Goal: Ask a question

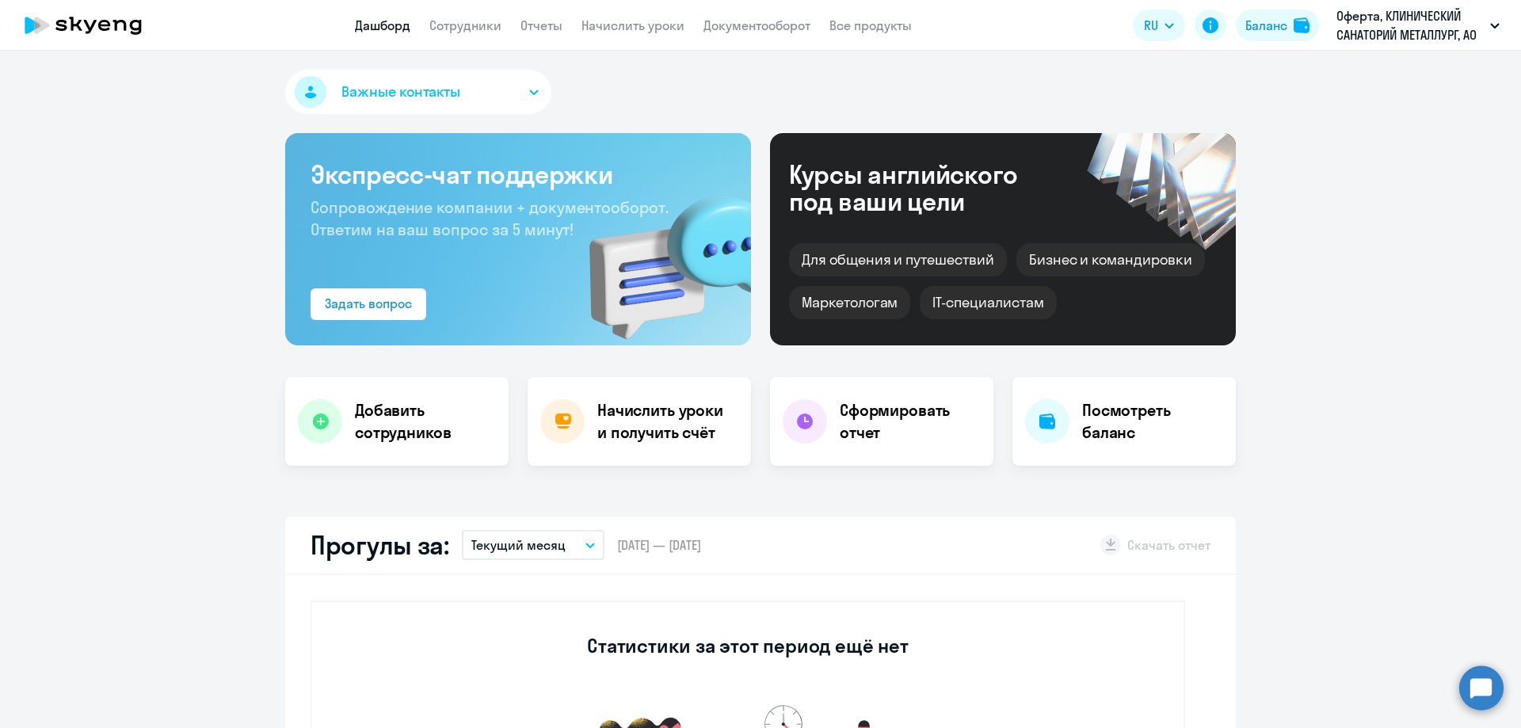
select select "30"
click at [499, 22] on link "Сотрудники" at bounding box center [465, 25] width 72 height 16
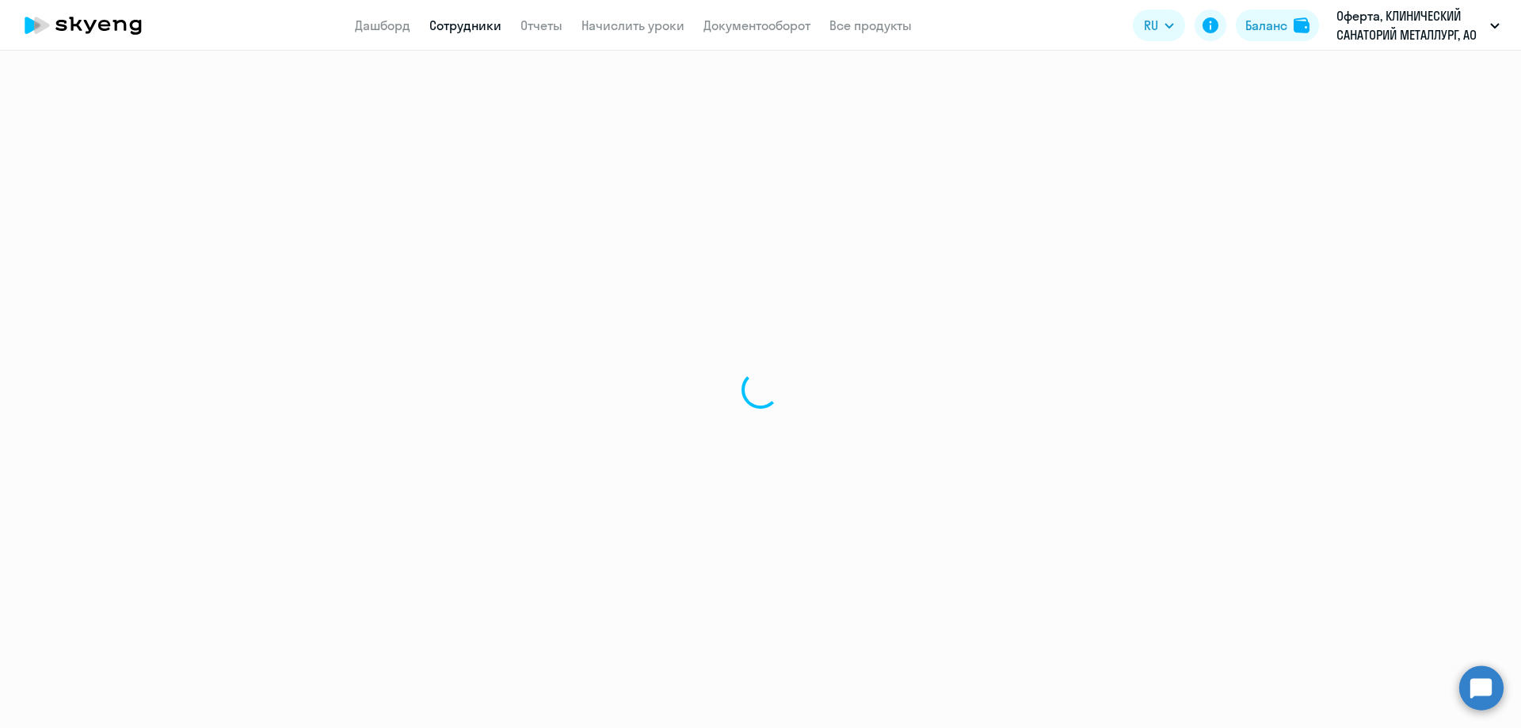
select select "30"
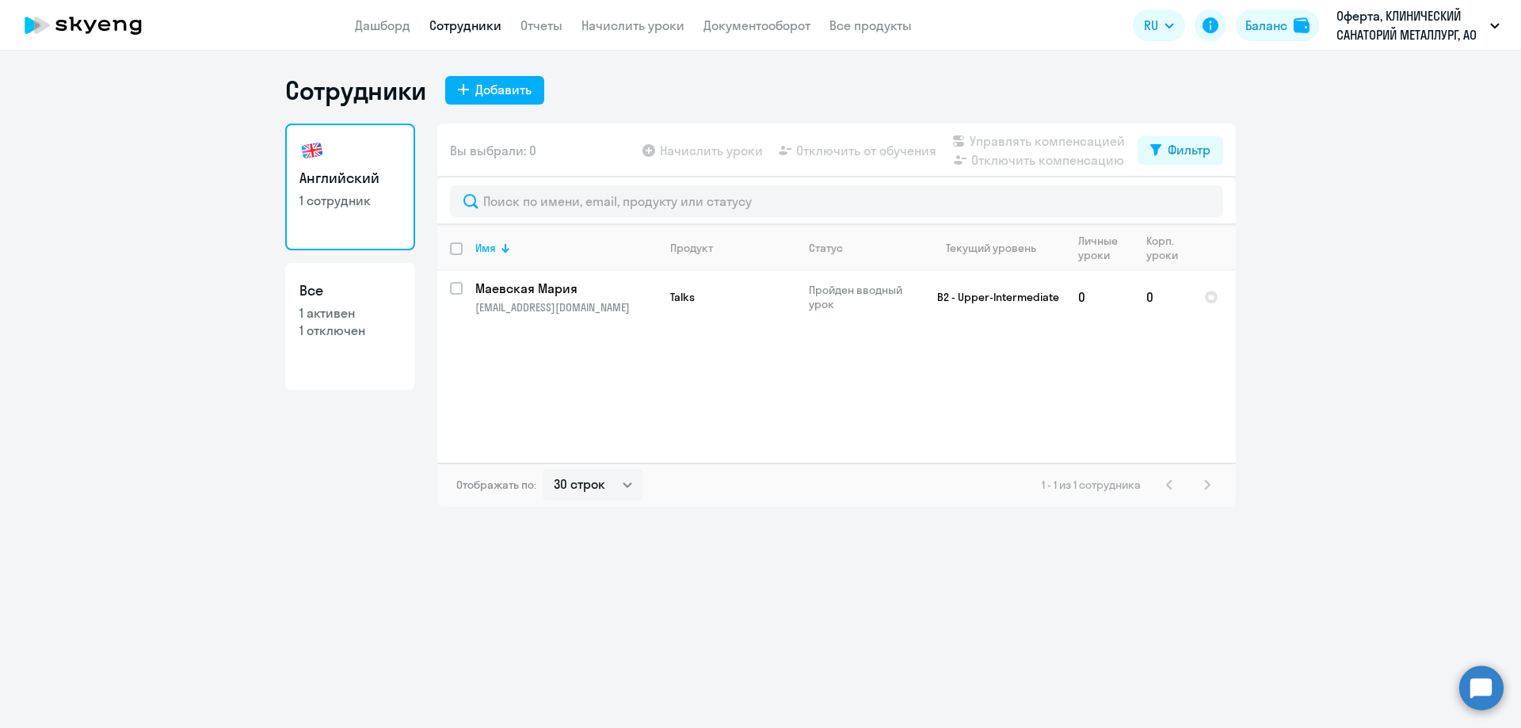
click at [359, 304] on p "1 активен" at bounding box center [349, 312] width 101 height 17
select select "30"
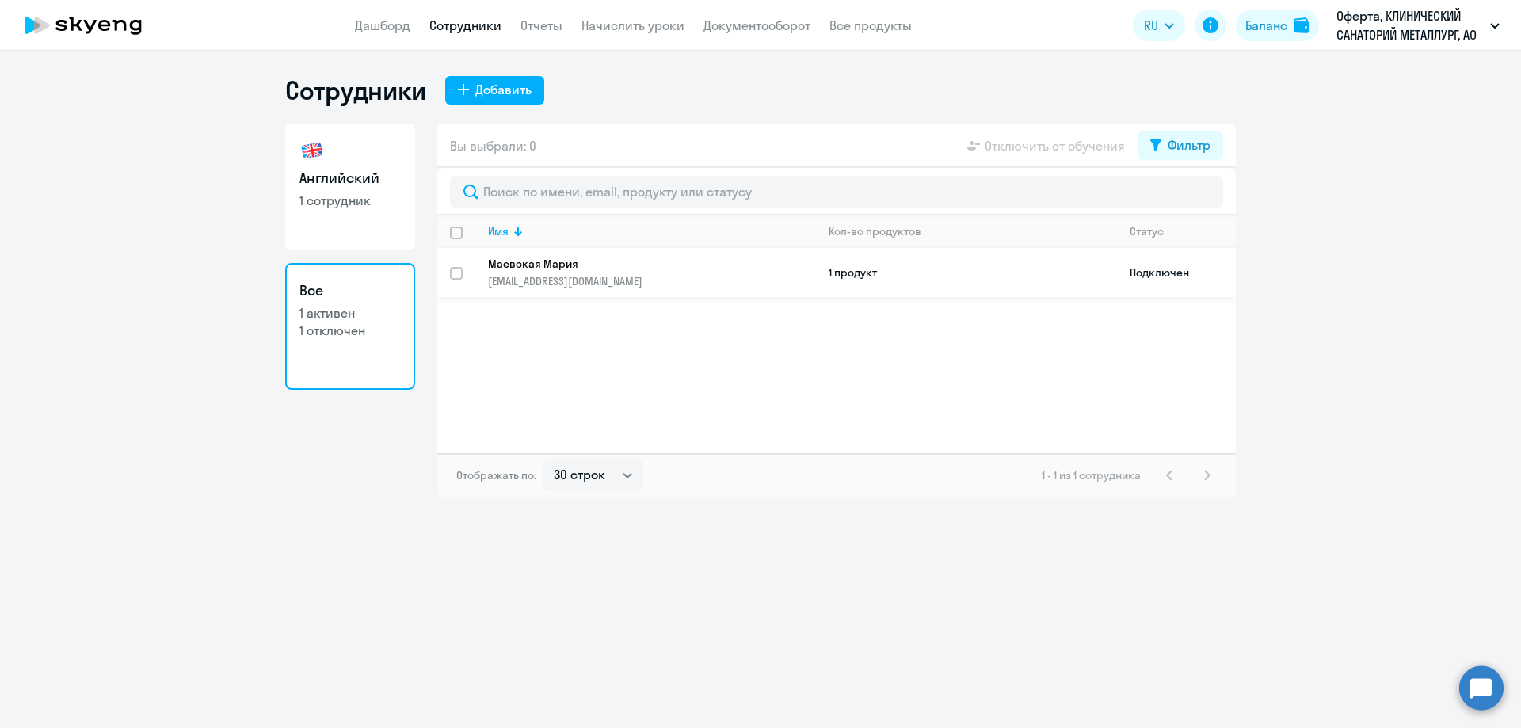
click at [741, 277] on p "[EMAIL_ADDRESS][DOMAIN_NAME]" at bounding box center [651, 281] width 327 height 14
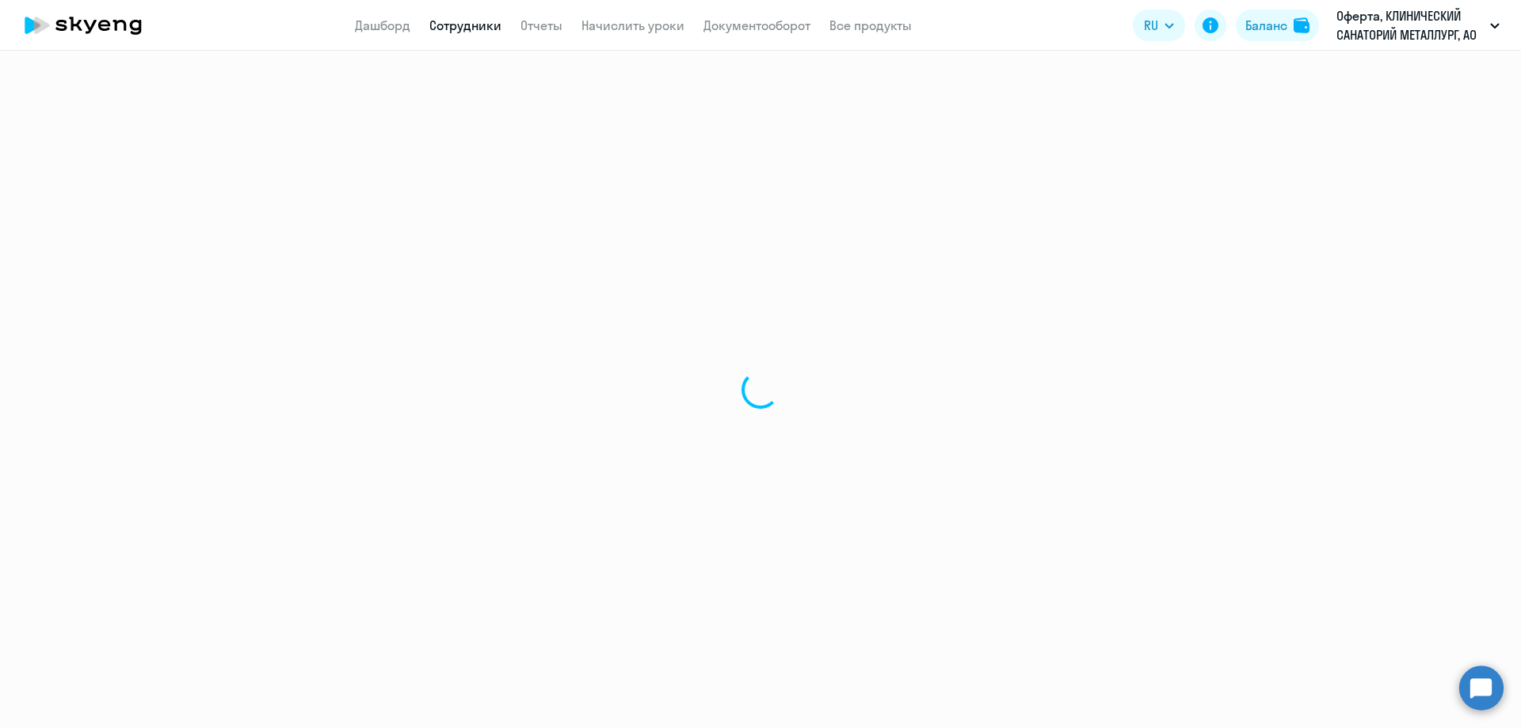
select select "english"
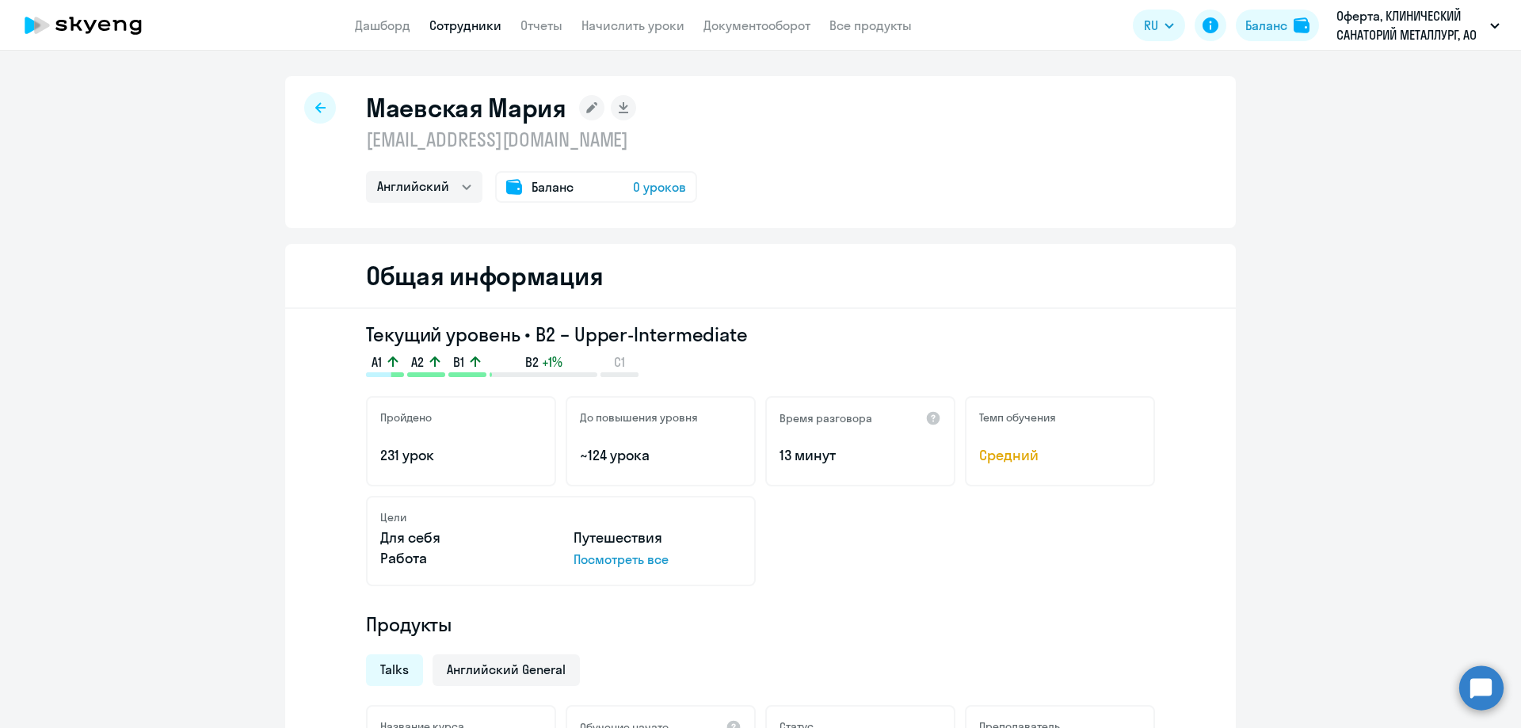
click at [1426, 39] on p "Оферта, КЛИНИЧЕСКИЙ САНАТОРИЙ МЕТАЛЛУРГ, АО" at bounding box center [1410, 25] width 147 height 38
click at [1491, 688] on circle at bounding box center [1481, 688] width 44 height 44
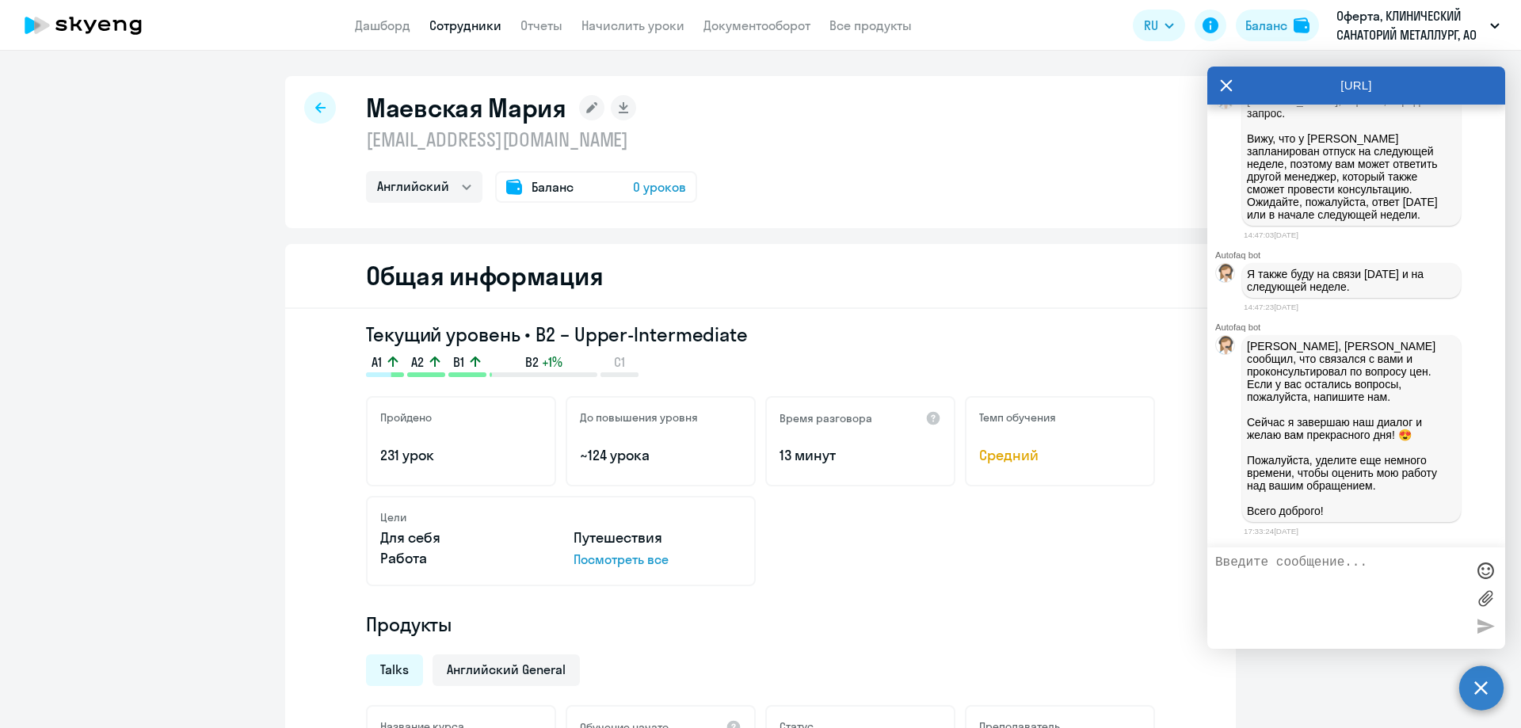
click at [1328, 577] on textarea at bounding box center [1340, 598] width 250 height 86
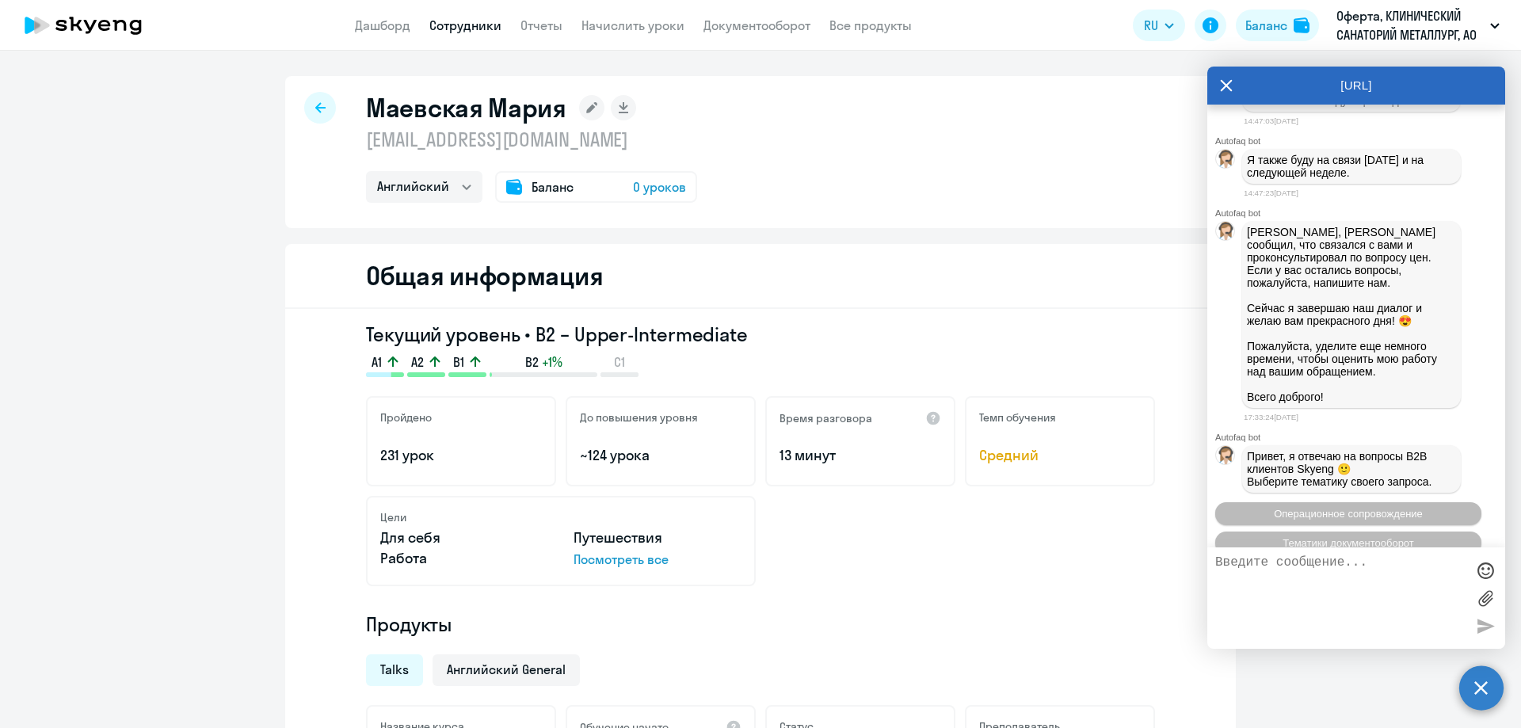
scroll to position [2443, 0]
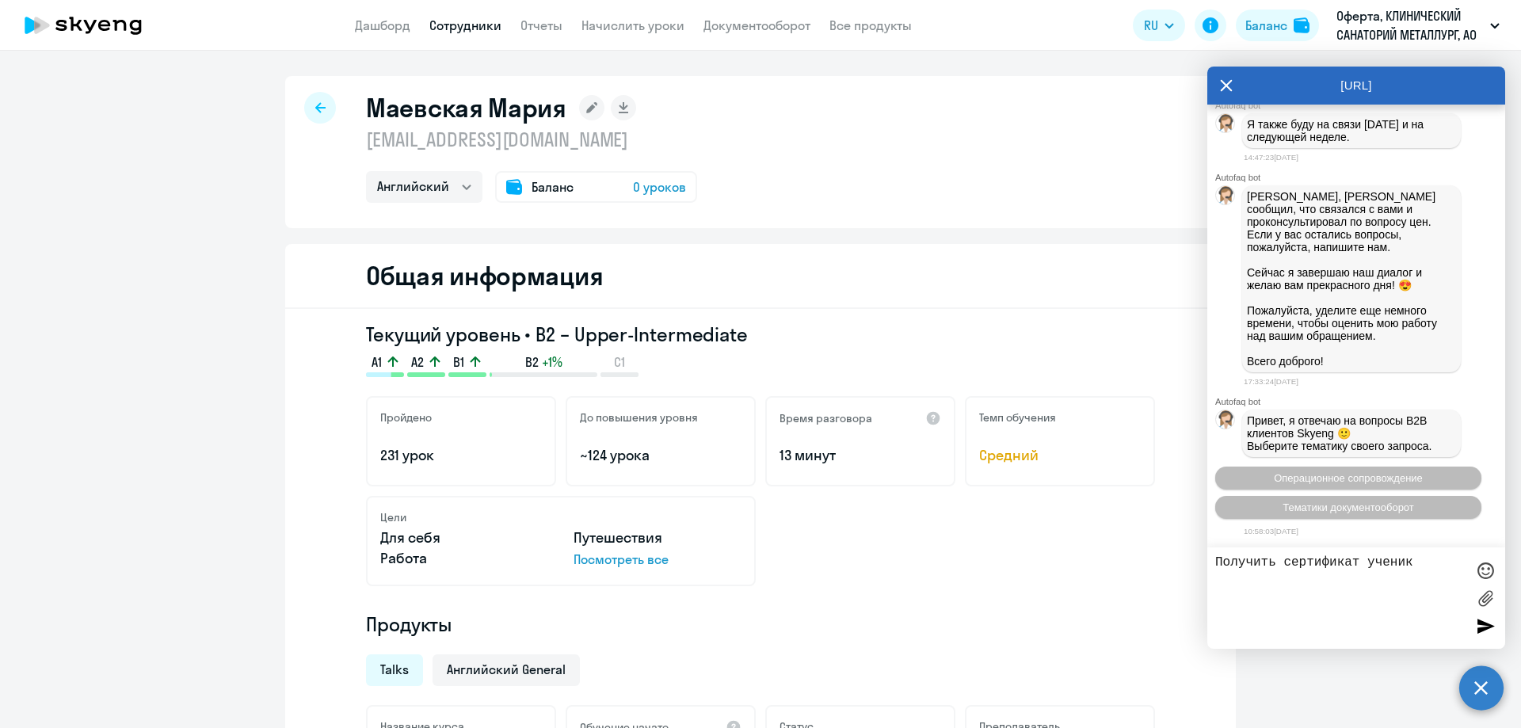
type textarea "Получить сертификат ученика"
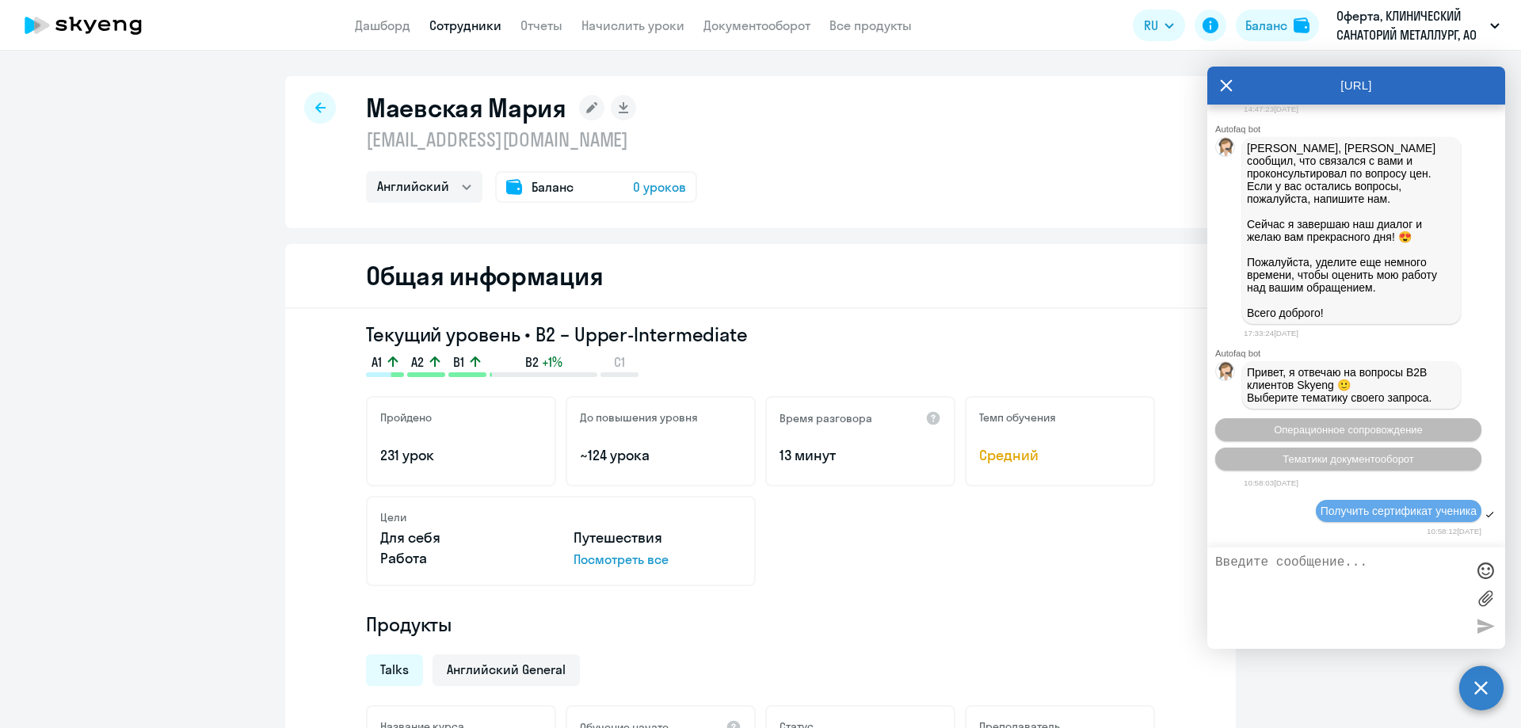
scroll to position [2615, 0]
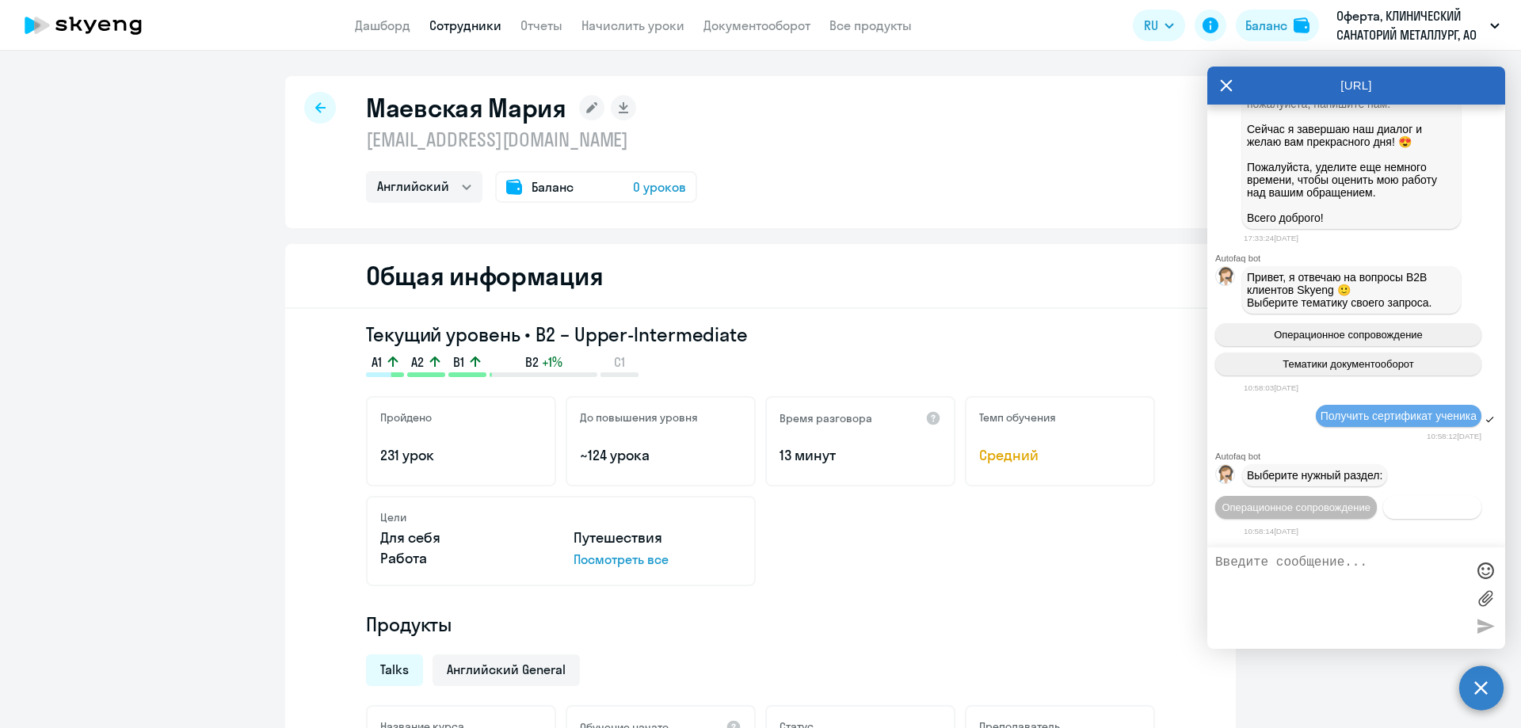
click at [1405, 507] on button "Документооборот" at bounding box center [1432, 507] width 98 height 23
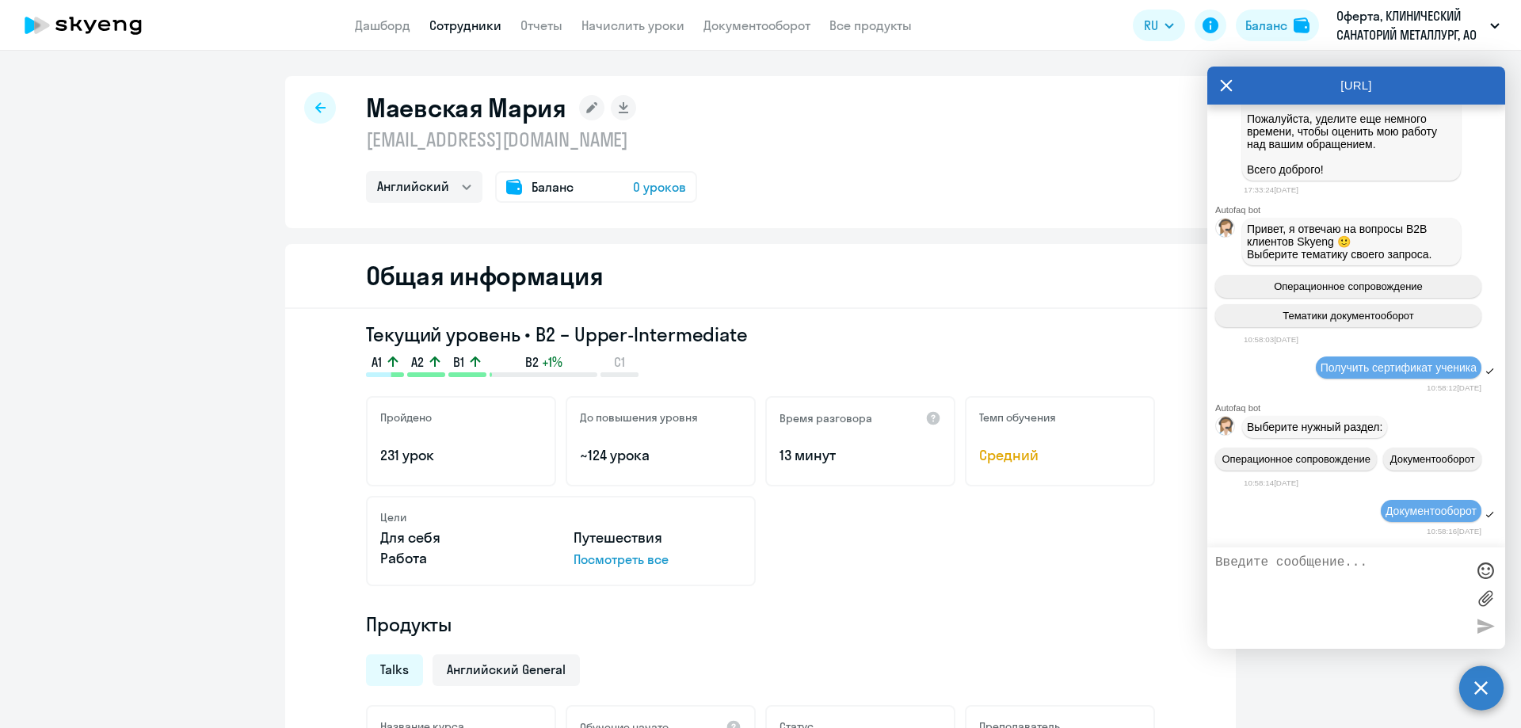
scroll to position [2876, 0]
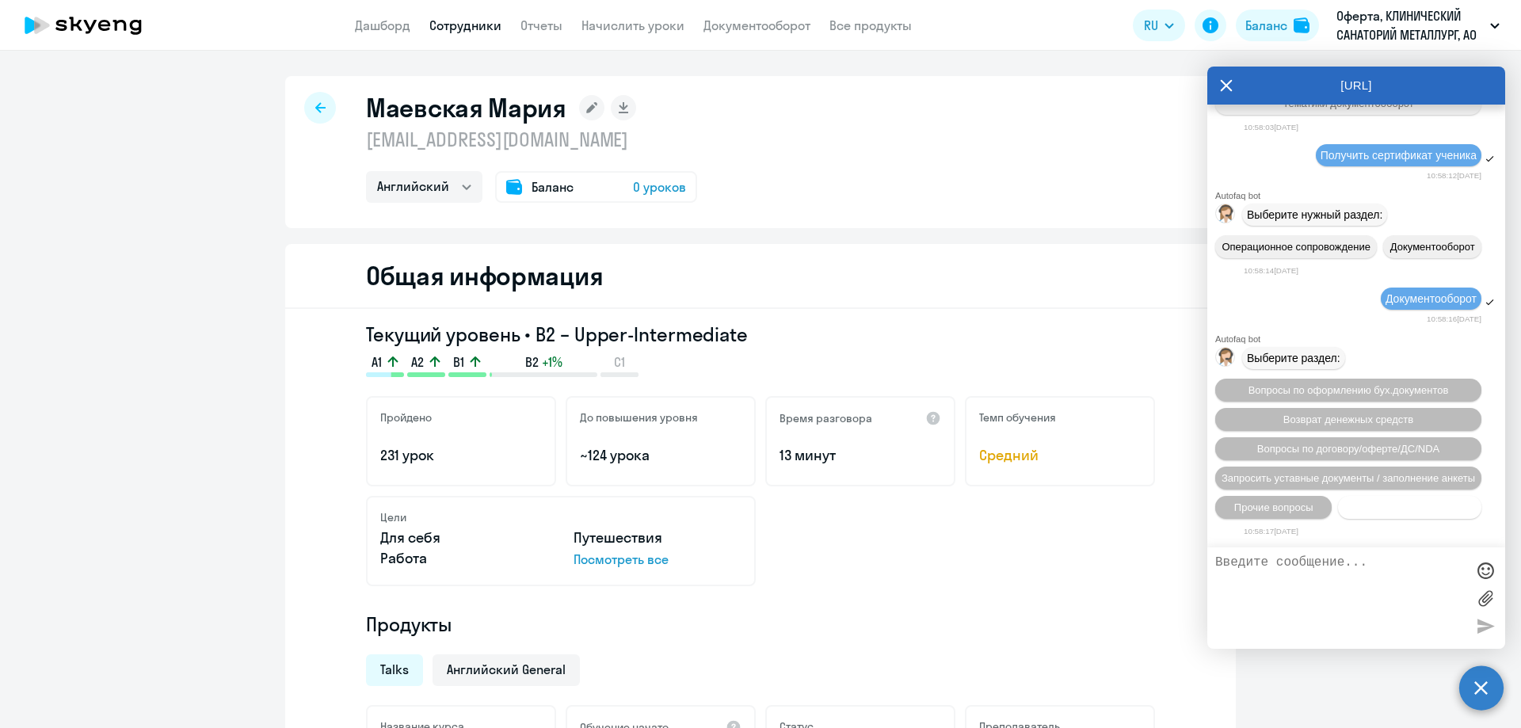
click at [1439, 502] on span "Нет нужной категории" at bounding box center [1409, 508] width 105 height 12
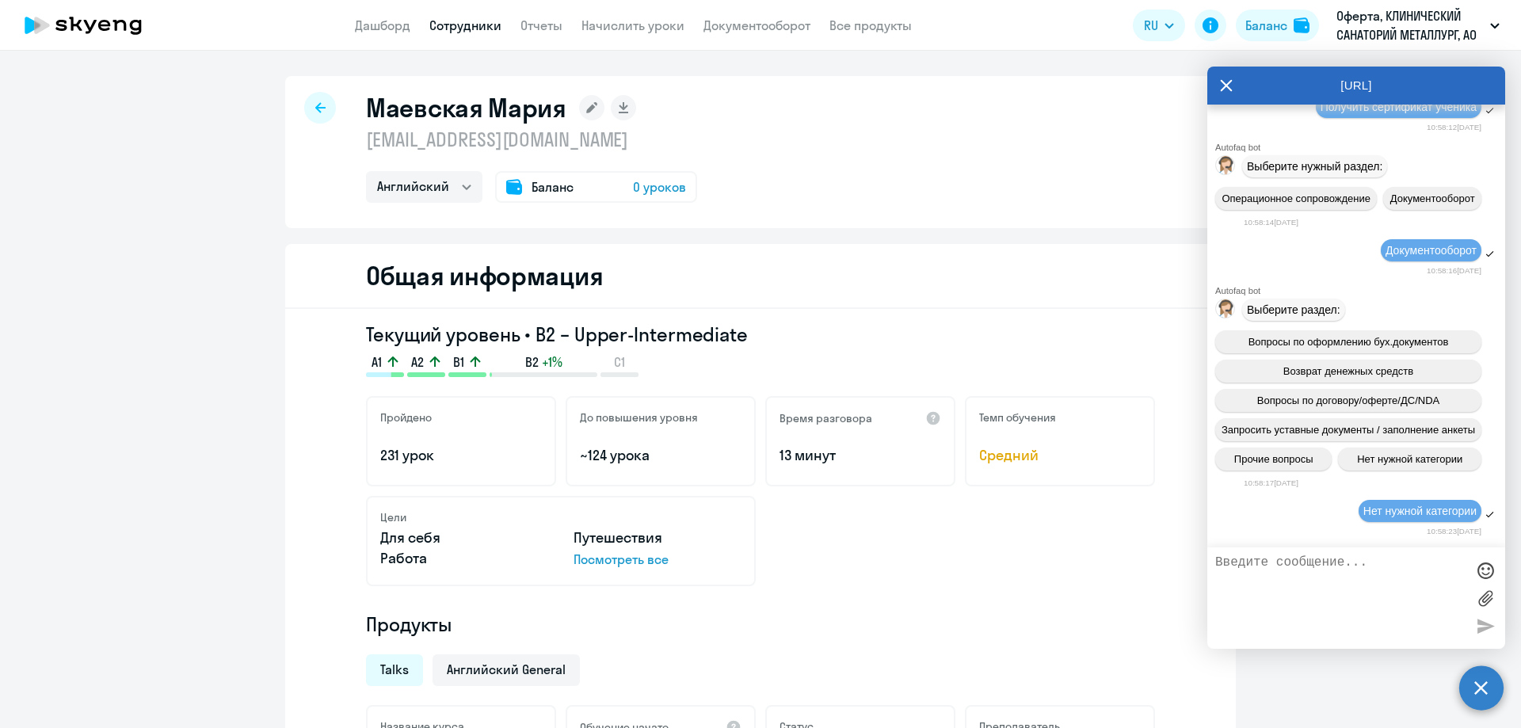
scroll to position [2924, 0]
click at [1344, 565] on textarea at bounding box center [1340, 598] width 250 height 86
type textarea "Добрый день! Могу ли я получить сертификат на уровень ученика [PERSON_NAME] и с…"
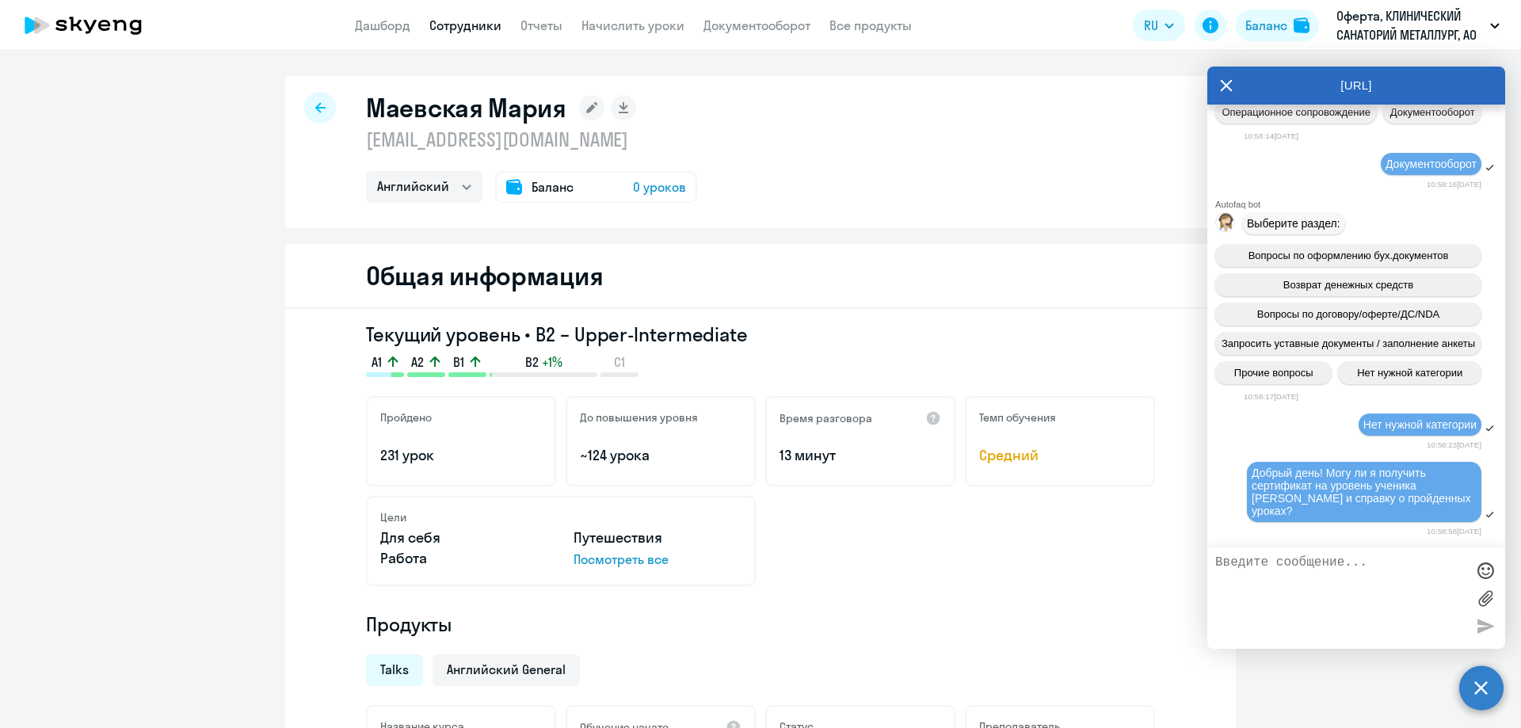
scroll to position [3083, 0]
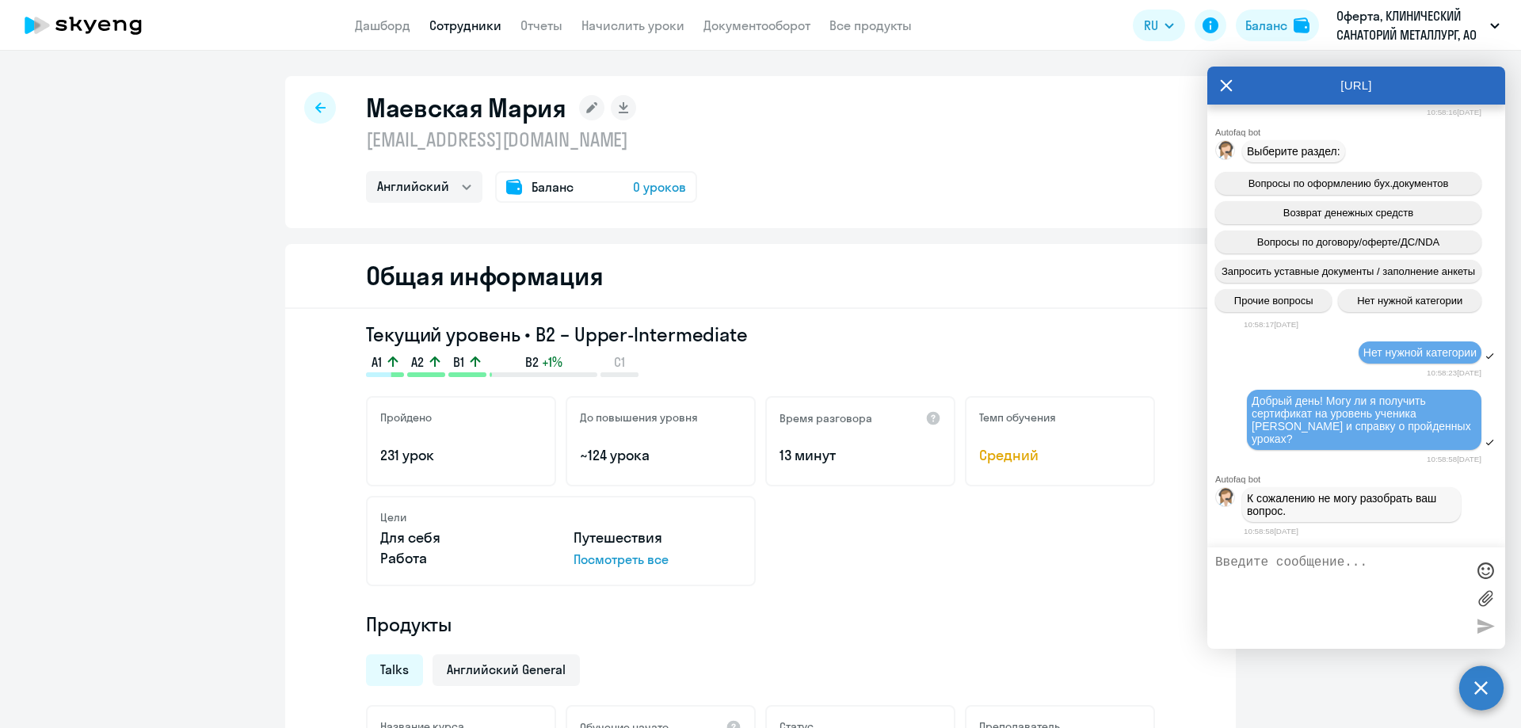
click at [1367, 575] on textarea at bounding box center [1340, 598] width 250 height 86
type textarea "оператор"
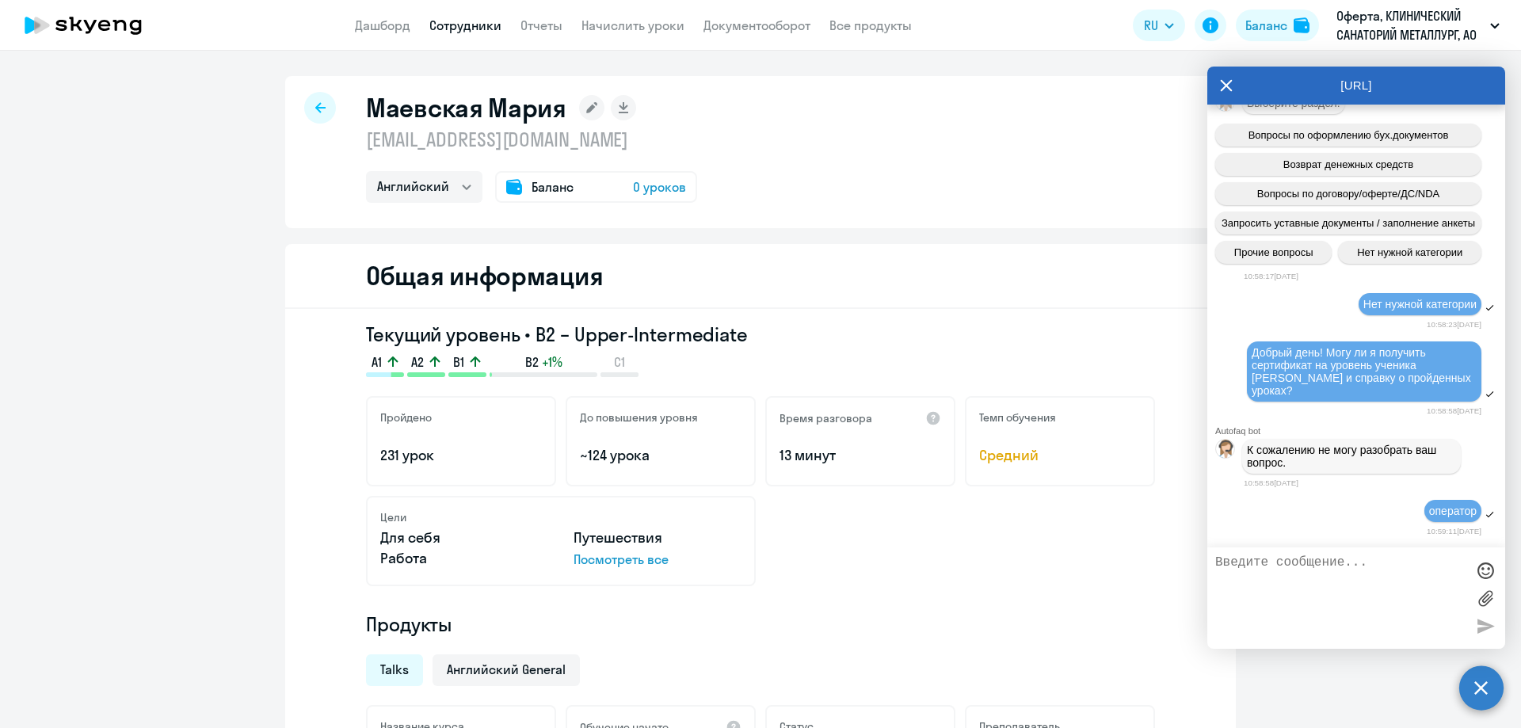
scroll to position [3131, 0]
click at [1298, 532] on div "10:59:11[DATE]" at bounding box center [1363, 531] width 238 height 15
click at [1289, 486] on time "10:58:58[DATE]" at bounding box center [1271, 483] width 55 height 9
click at [1329, 504] on div "оператор" at bounding box center [1356, 511] width 298 height 27
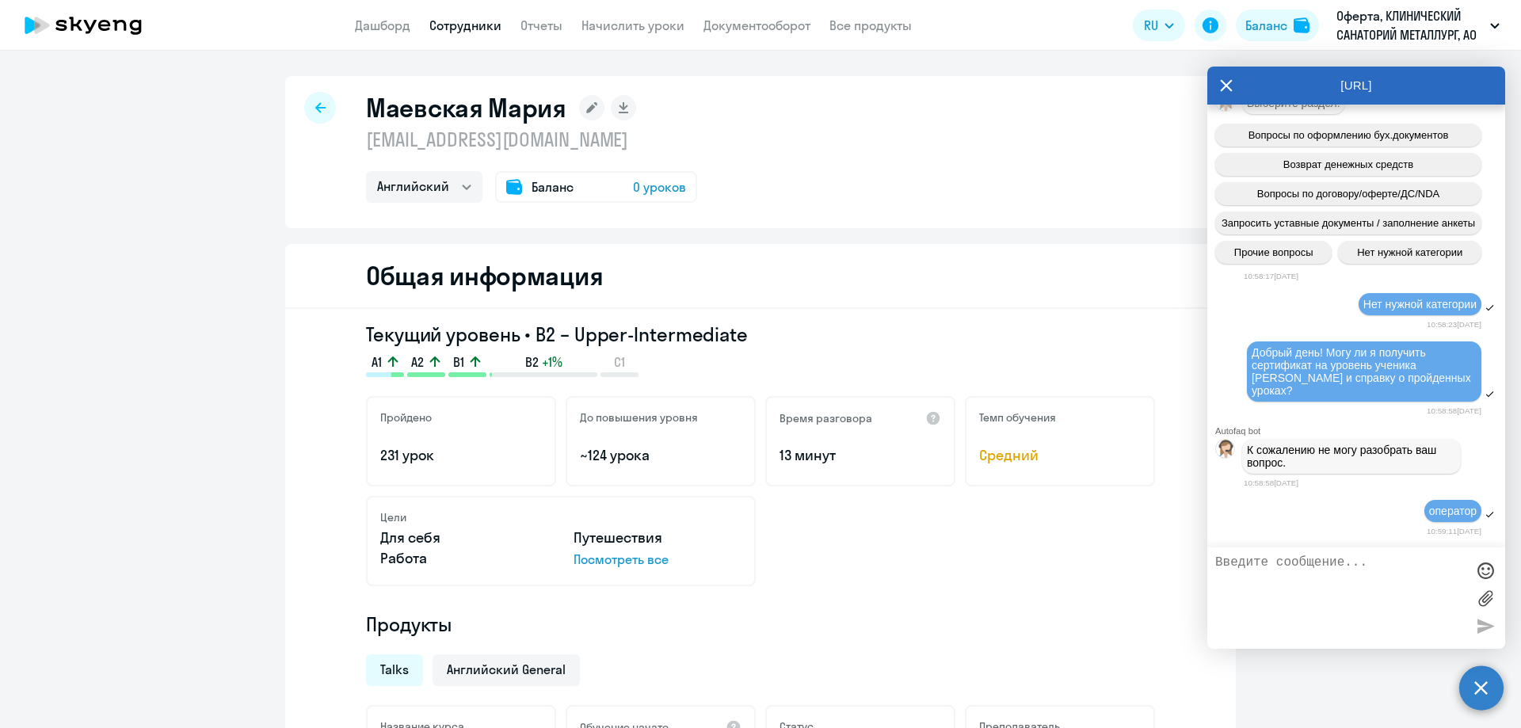
click at [1324, 458] on div "К сожалению не могу разобрать ваш вопрос." at bounding box center [1351, 456] width 209 height 25
drag, startPoint x: 1364, startPoint y: 388, endPoint x: 1252, endPoint y: 354, distance: 117.6
click at [1252, 354] on div "Добрый день! Могу ли я получить сертификат на уровень ученика [PERSON_NAME] и с…" at bounding box center [1364, 371] width 225 height 51
copy span "Добрый день! Могу ли я получить сертификат на уровень ученика [PERSON_NAME] и с…"
click at [1255, 562] on textarea at bounding box center [1340, 598] width 250 height 86
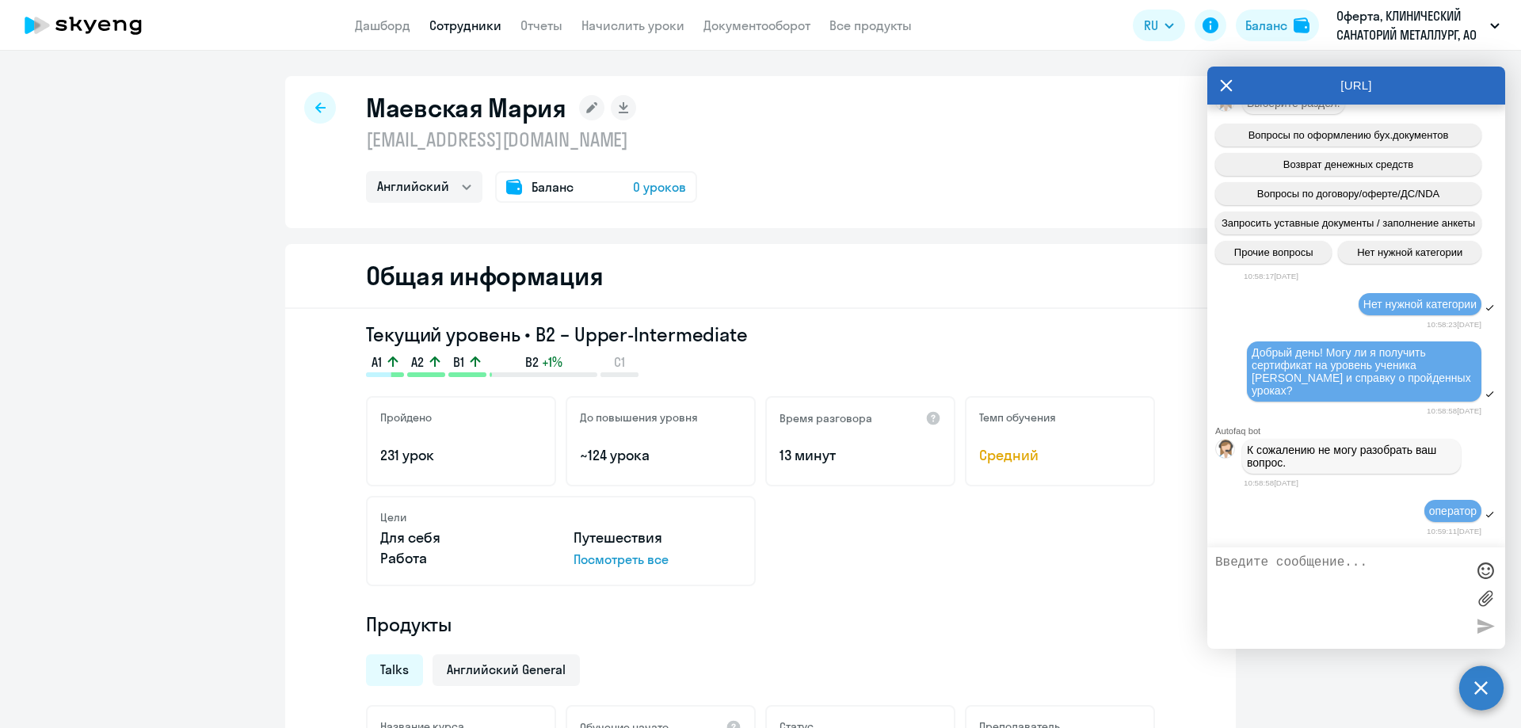
paste textarea "Добрый день! Могу ли я получить сертификат на уровень ученика [PERSON_NAME] и с…"
type textarea "Добрый день! Могу ли я получить сертификат на уровень ученика [PERSON_NAME] и с…"
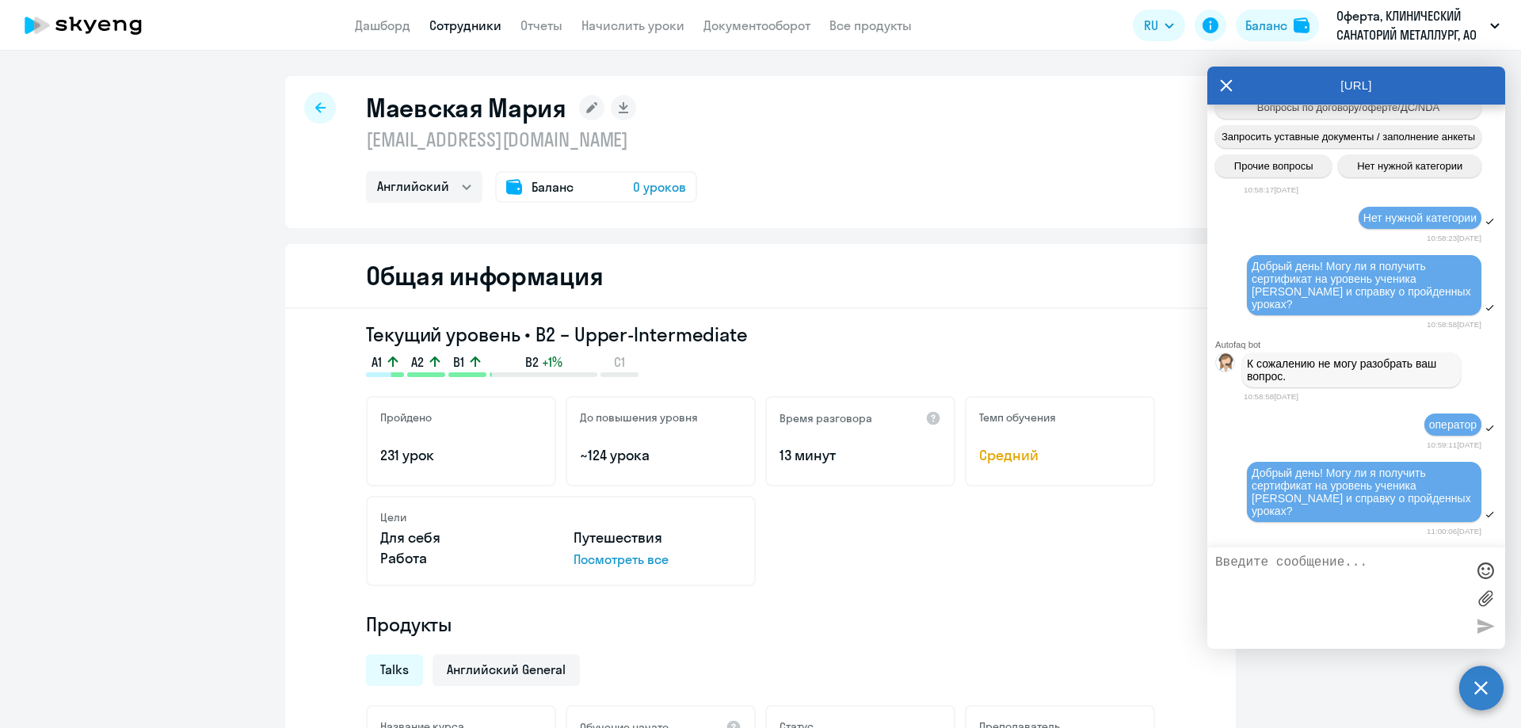
scroll to position [3217, 0]
drag, startPoint x: 366, startPoint y: 324, endPoint x: 757, endPoint y: 333, distance: 391.5
click at [757, 333] on h3 "Текущий уровень • B2 – Upper-Intermediate" at bounding box center [760, 334] width 789 height 25
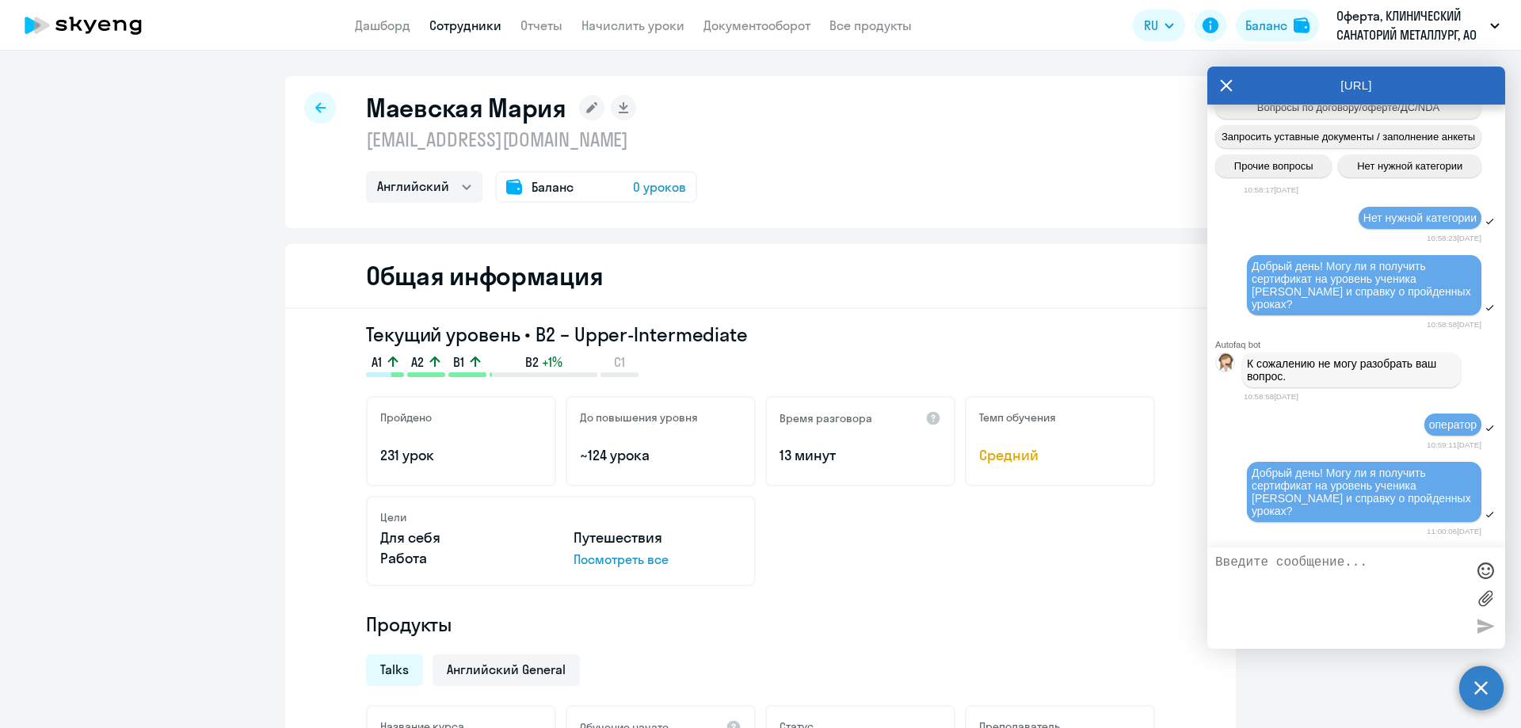
click at [761, 333] on h3 "Текущий уровень • B2 – Upper-Intermediate" at bounding box center [760, 334] width 789 height 25
drag, startPoint x: 750, startPoint y: 333, endPoint x: 319, endPoint y: 336, distance: 431.0
click at [319, 336] on div "Текущий уровень • B2 – Upper-Intermediate A1 A2 B1 B2 +1% C1 Пройдено 231 урок …" at bounding box center [760, 615] width 951 height 612
copy h3 "Текущий уровень • B2 – Upper-Intermediate"
